Goal: Communication & Community: Answer question/provide support

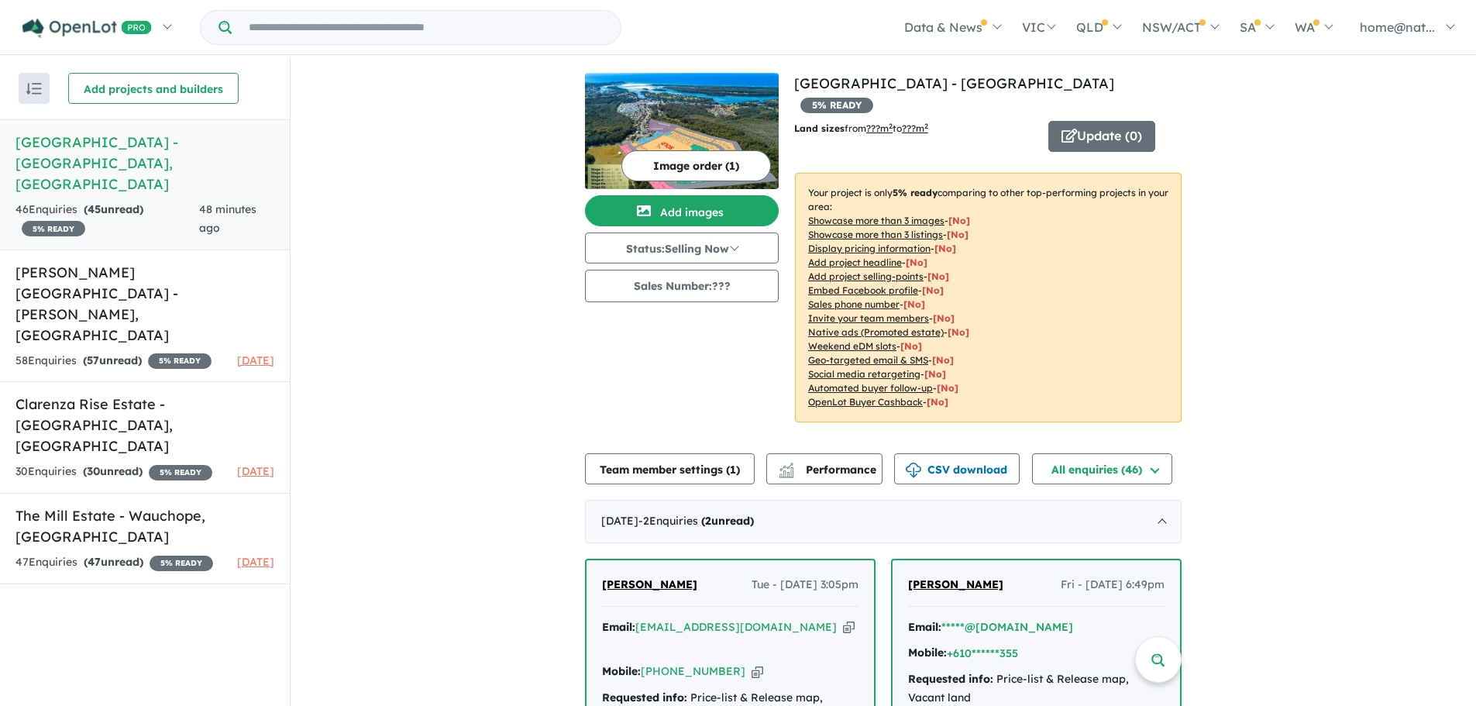
click at [660, 577] on span "[PERSON_NAME]" at bounding box center [649, 584] width 95 height 14
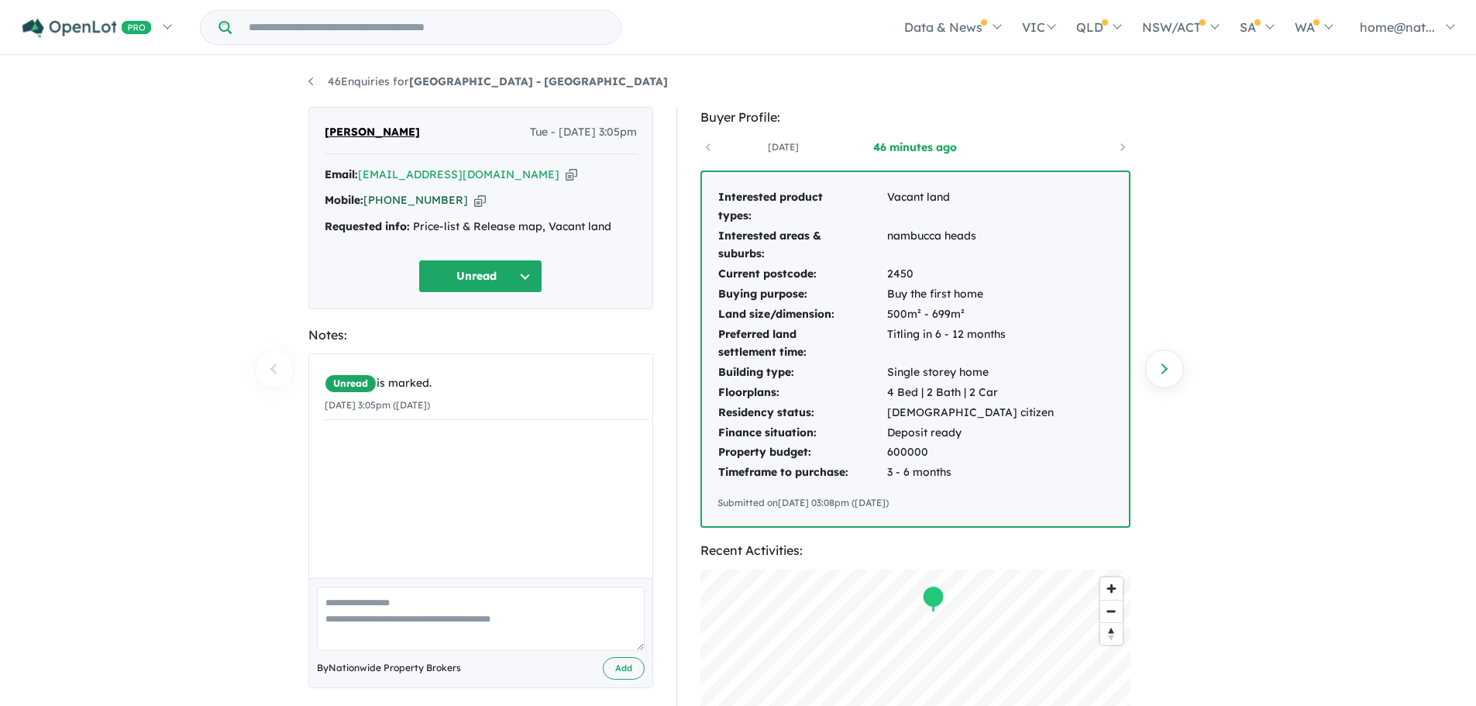
click at [391, 198] on link "[PHONE_NUMBER]" at bounding box center [415, 200] width 105 height 14
click at [449, 204] on link "[PHONE_NUMBER]" at bounding box center [415, 200] width 105 height 14
drag, startPoint x: 452, startPoint y: 209, endPoint x: 388, endPoint y: 197, distance: 64.7
click at [388, 197] on div "Mobile: +61 476 212 894 Copied!" at bounding box center [481, 200] width 312 height 19
copy link "476 212 894"
